Goal: Transaction & Acquisition: Obtain resource

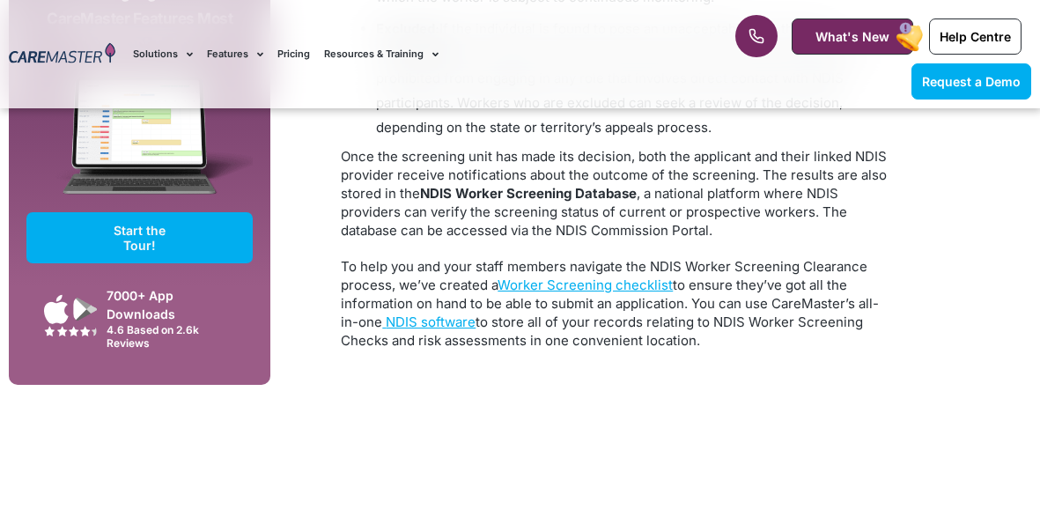
scroll to position [3926, 0]
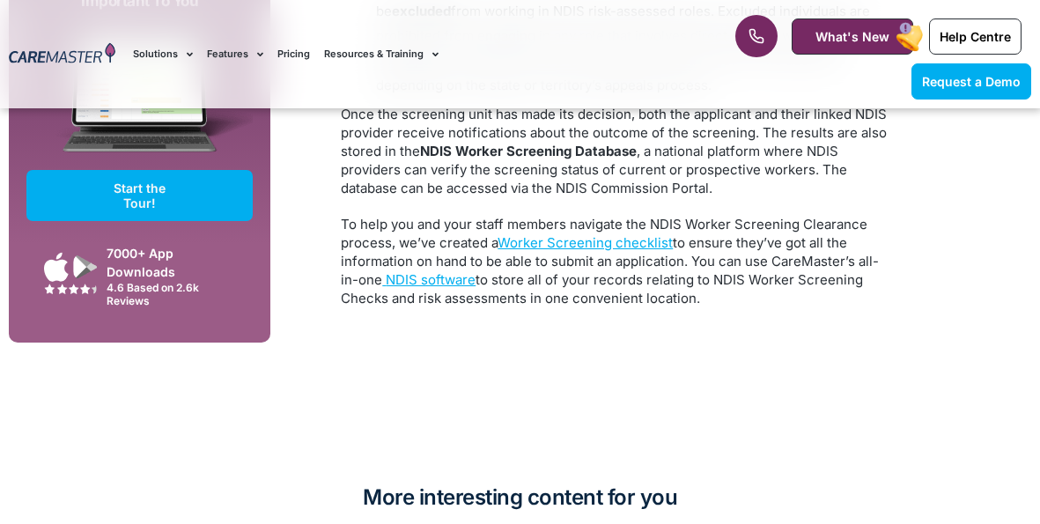
drag, startPoint x: 549, startPoint y: 223, endPoint x: 499, endPoint y: 248, distance: 55.5
click at [549, 234] on link "Worker Screening checklist" at bounding box center [585, 242] width 175 height 17
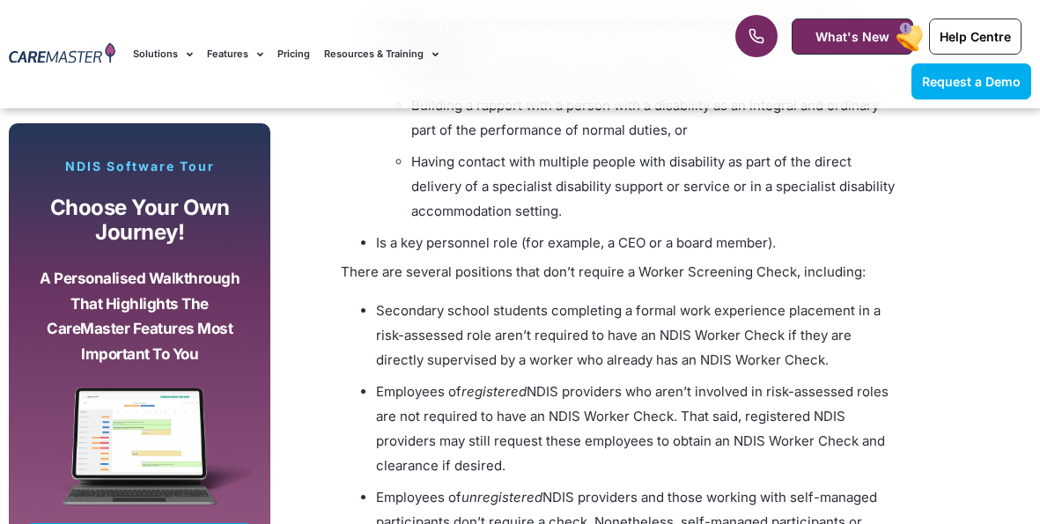
scroll to position [1258, 0]
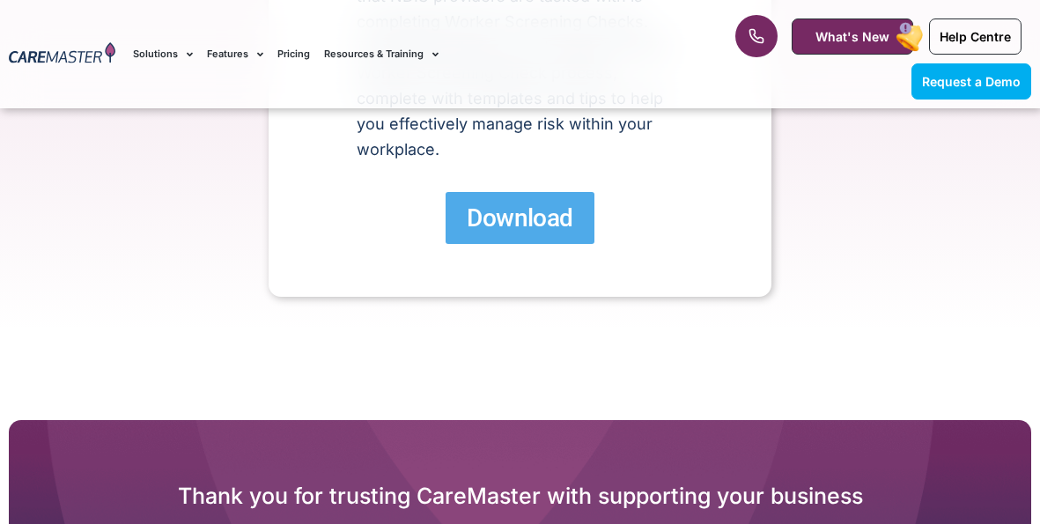
scroll to position [612, 0]
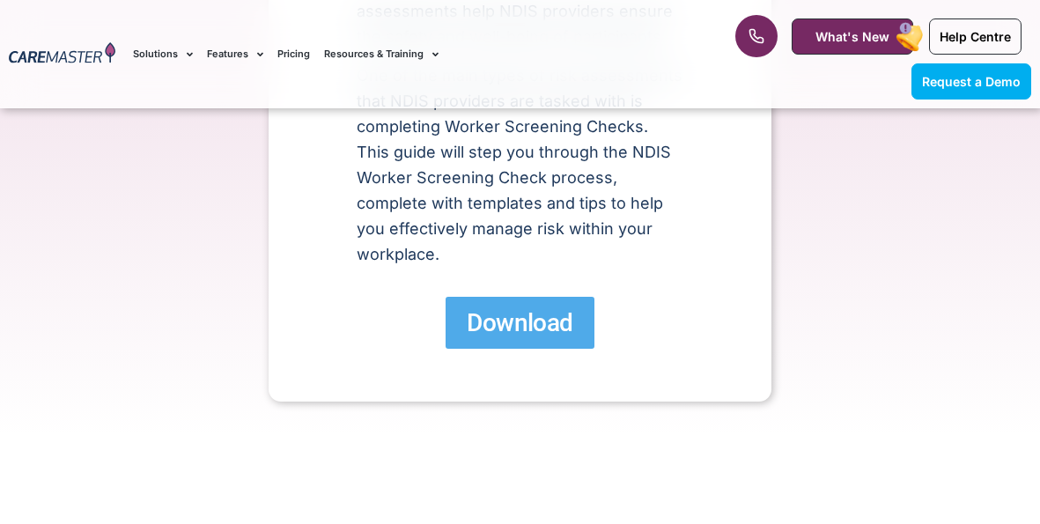
click at [531, 327] on span "Download" at bounding box center [520, 322] width 106 height 31
